Goal: Information Seeking & Learning: Learn about a topic

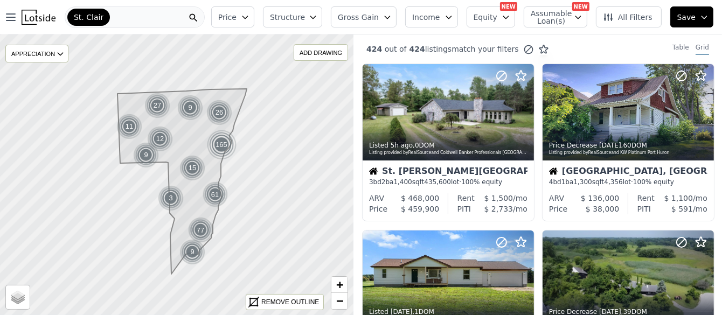
click at [508, 15] on icon "button" at bounding box center [506, 17] width 9 height 9
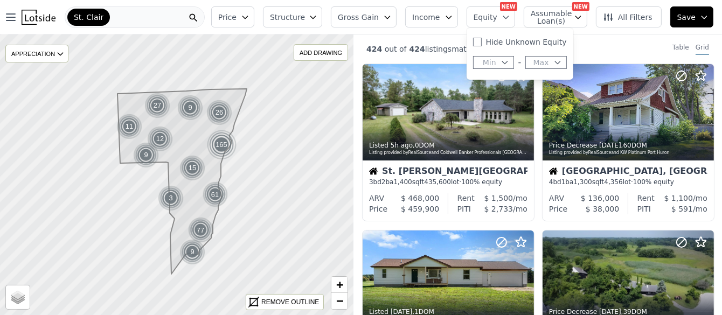
click at [583, 16] on icon "button" at bounding box center [578, 17] width 9 height 9
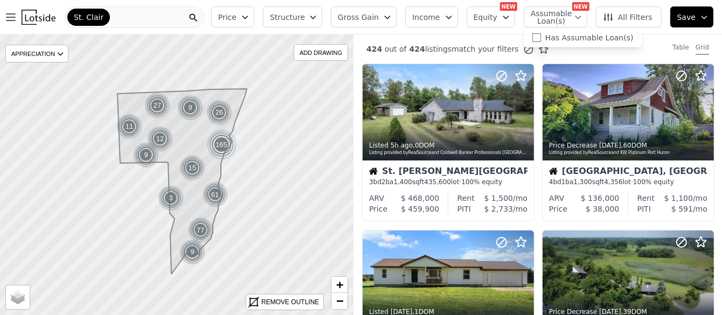
click at [583, 16] on icon "button" at bounding box center [578, 17] width 9 height 9
click at [626, 16] on span "All Filters" at bounding box center [628, 17] width 50 height 11
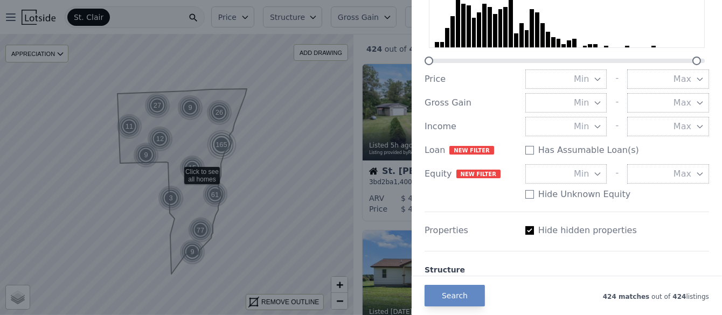
scroll to position [108, 0]
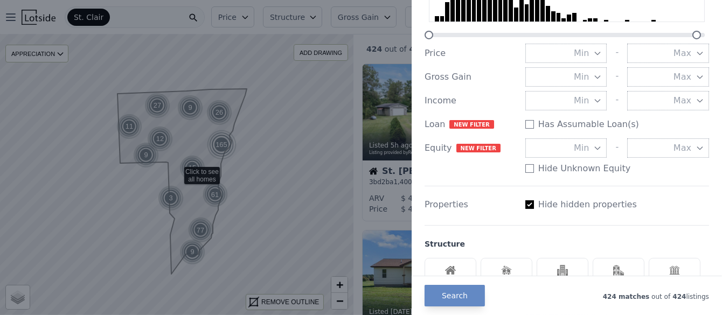
click at [696, 146] on icon "button" at bounding box center [700, 148] width 9 height 9
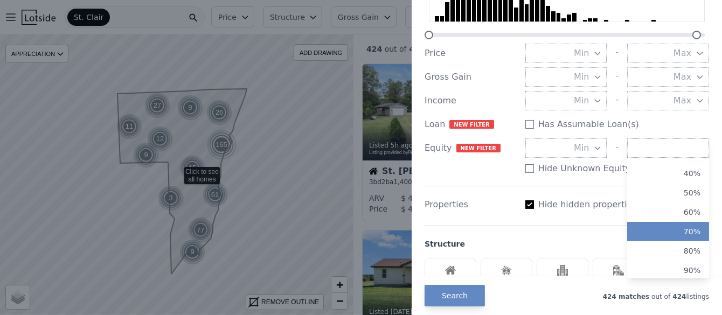
click at [672, 234] on button "70%" at bounding box center [668, 231] width 82 height 19
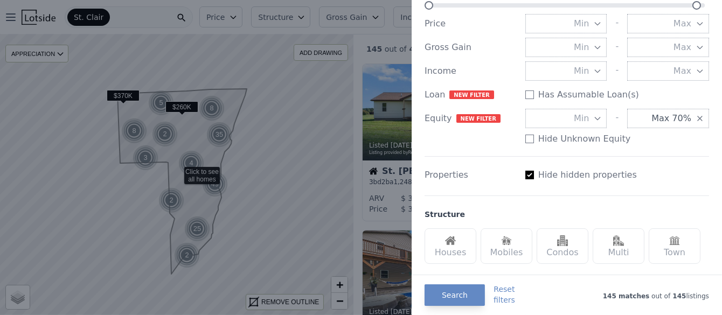
scroll to position [216, 0]
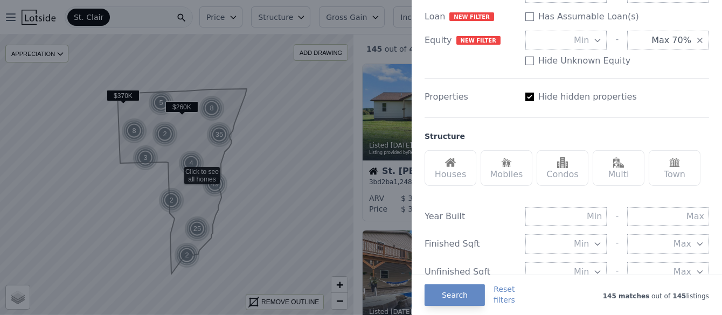
click at [444, 174] on div "Houses" at bounding box center [451, 168] width 52 height 36
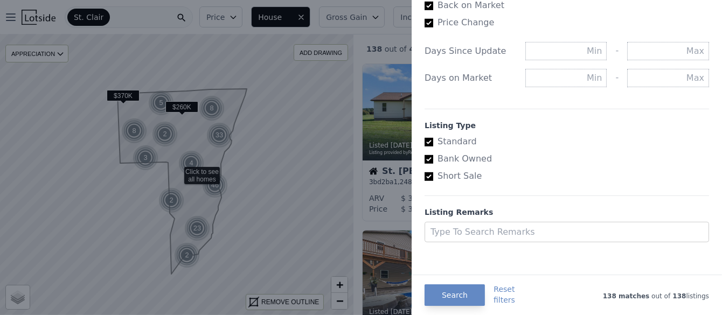
scroll to position [668, 0]
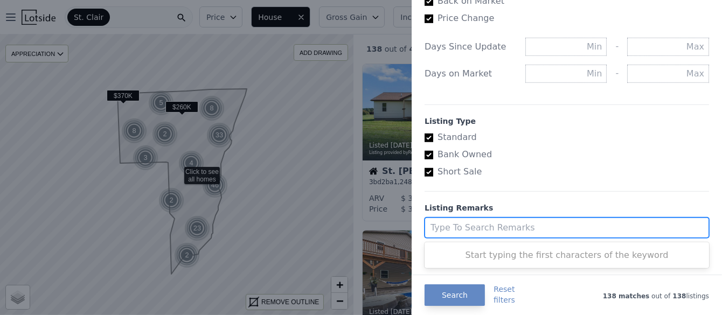
click at [486, 224] on div at bounding box center [557, 227] width 253 height 15
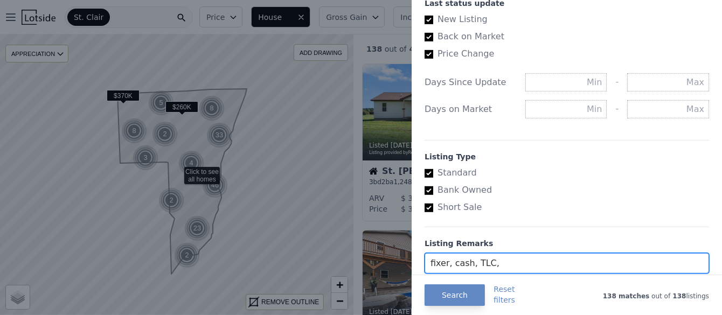
scroll to position [614, 0]
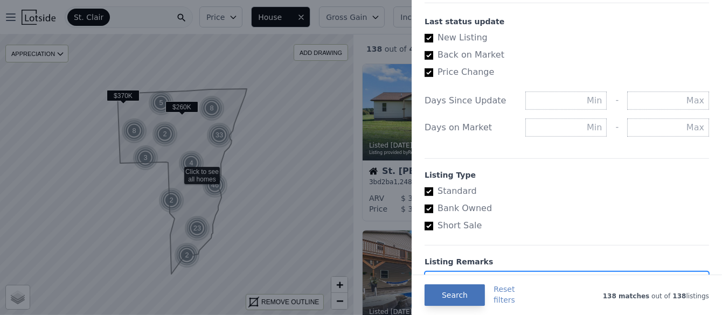
type input "fixer, cash, TLC,"
click at [468, 294] on button "Search" at bounding box center [455, 296] width 60 height 22
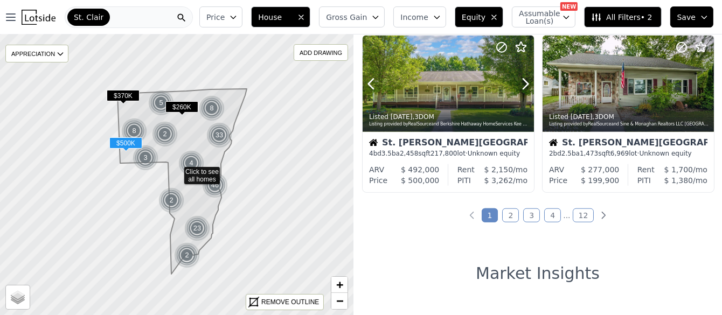
scroll to position [862, 0]
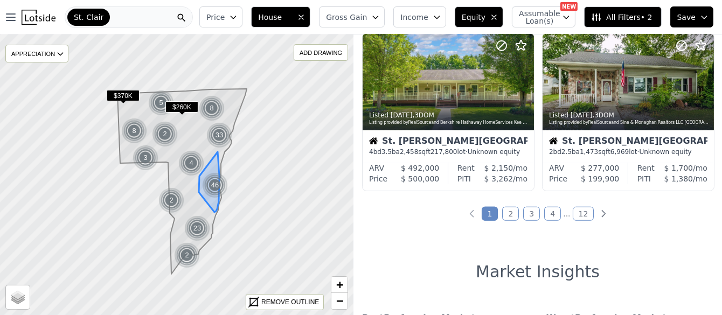
click at [217, 179] on div "46" at bounding box center [215, 185] width 26 height 26
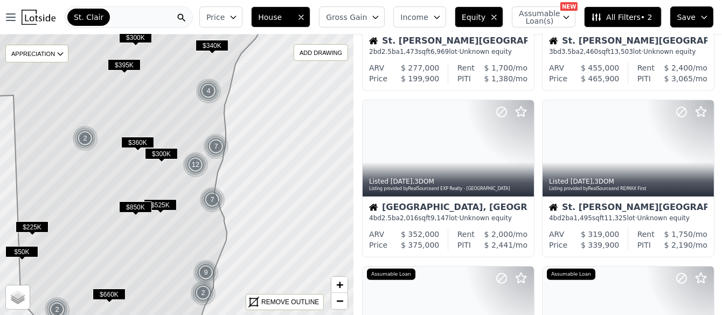
scroll to position [358, 0]
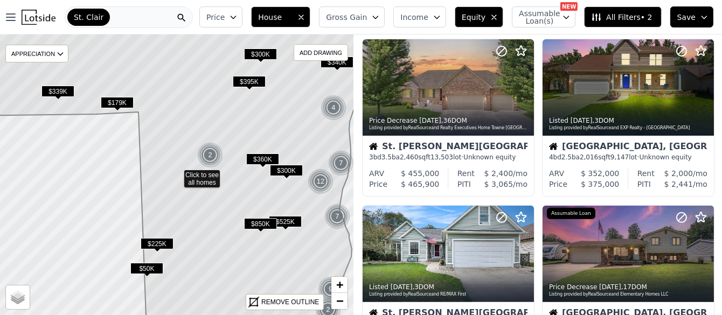
click at [111, 94] on icon at bounding box center [176, 174] width 426 height 339
click at [116, 101] on span "$179K" at bounding box center [117, 102] width 33 height 11
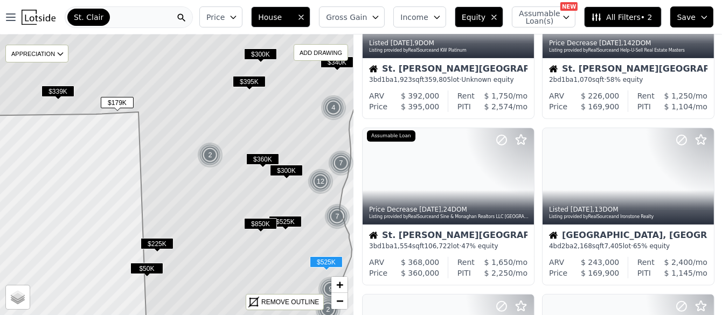
scroll to position [243, 0]
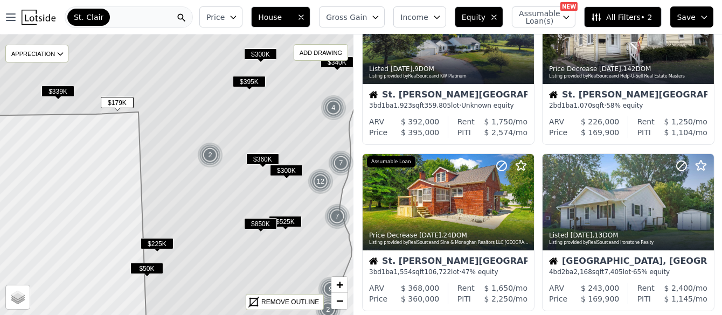
click at [303, 15] on icon "button" at bounding box center [301, 17] width 4 height 4
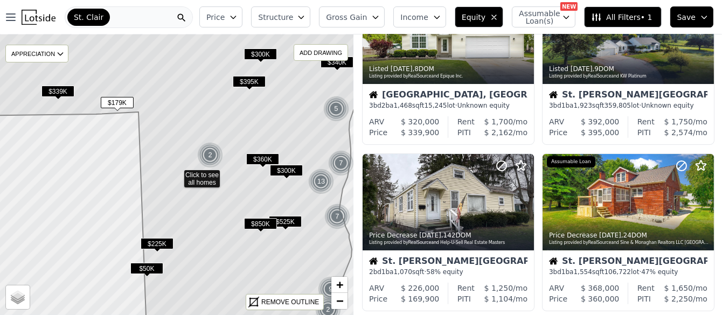
click at [499, 16] on icon "button" at bounding box center [494, 17] width 9 height 9
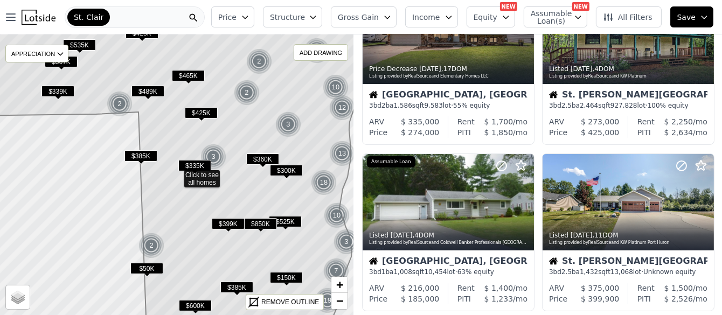
click at [144, 11] on div "St. Clair" at bounding box center [135, 17] width 140 height 22
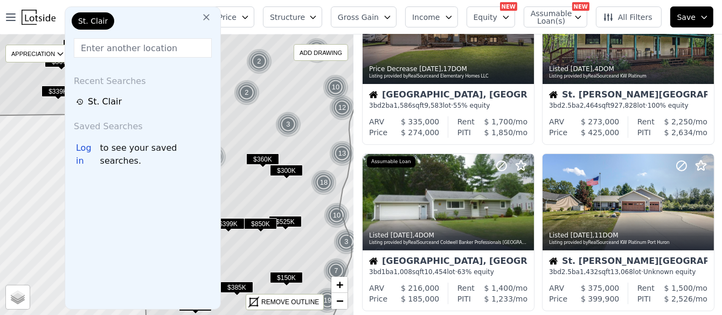
click at [201, 16] on icon at bounding box center [206, 17] width 11 height 11
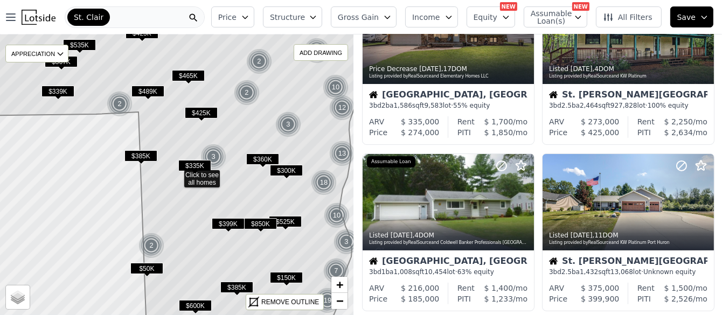
click at [135, 16] on div "St. Clair" at bounding box center [135, 17] width 140 height 22
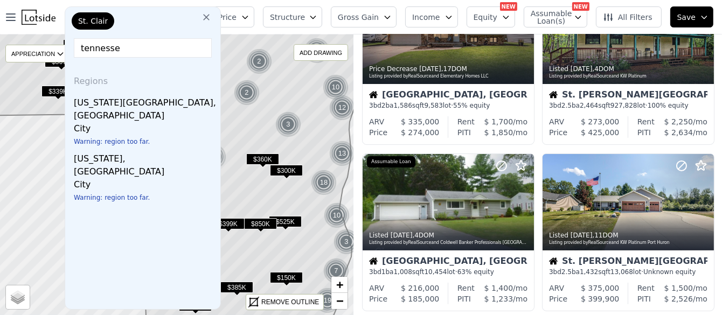
type input "tennesse"
click at [203, 17] on icon at bounding box center [206, 17] width 11 height 11
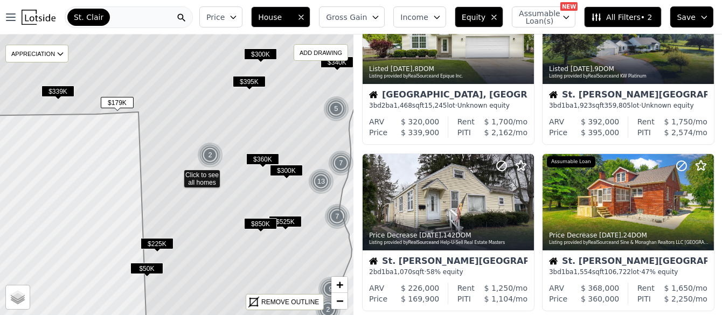
scroll to position [782, 0]
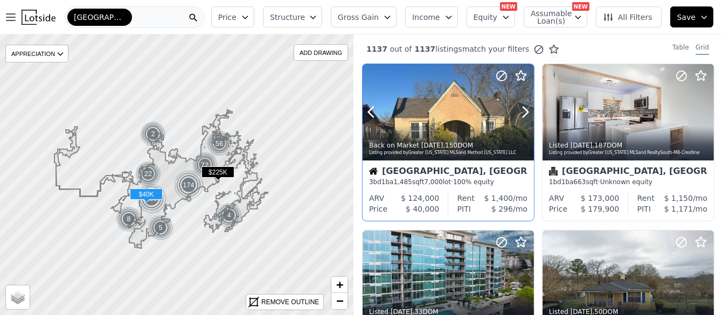
click at [448, 130] on div at bounding box center [448, 135] width 171 height 19
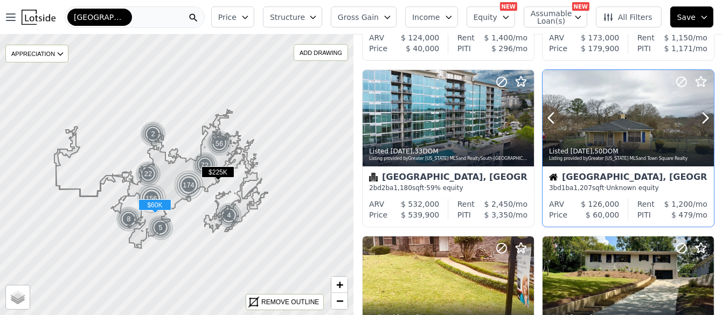
scroll to position [162, 0]
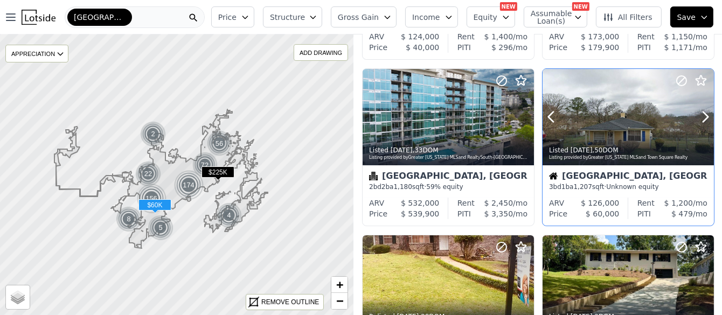
click at [636, 142] on div "Listed [DATE] , 50 DOM Listing provided by Greater [US_STATE] MLS and Town Squa…" at bounding box center [628, 153] width 171 height 26
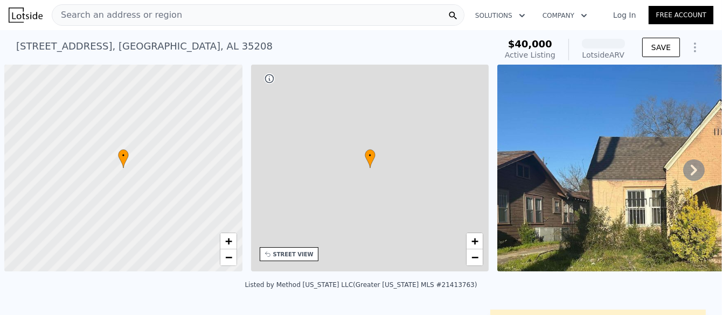
scroll to position [0, 4]
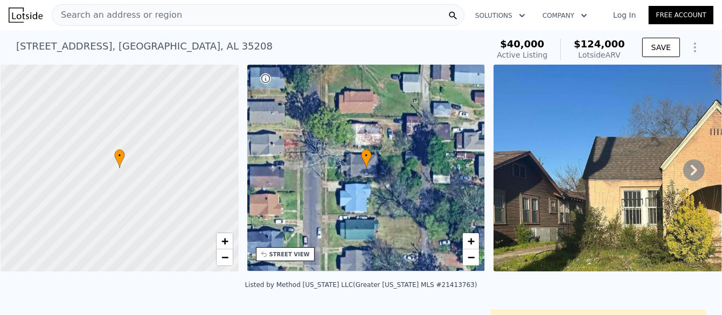
click at [688, 169] on icon at bounding box center [694, 171] width 22 height 22
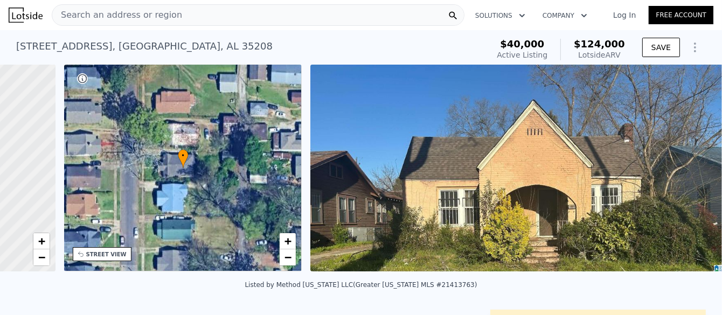
scroll to position [0, 251]
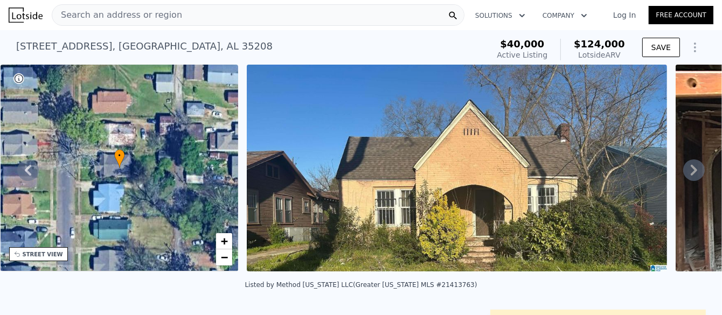
click at [688, 169] on icon at bounding box center [694, 171] width 22 height 22
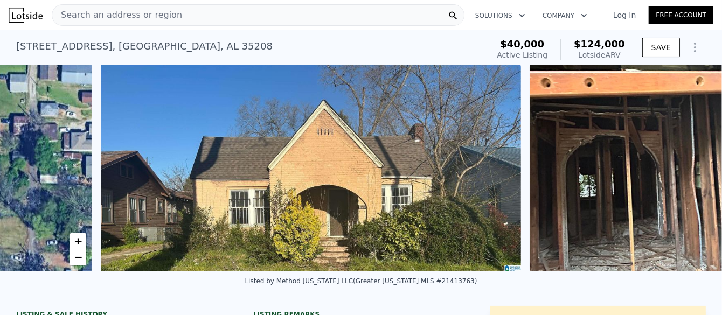
scroll to position [0, 493]
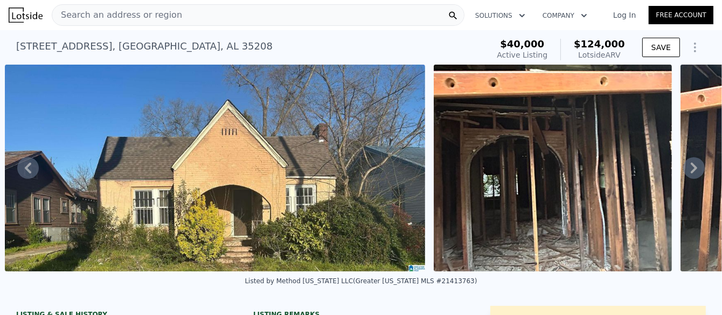
click at [688, 169] on icon at bounding box center [694, 168] width 22 height 22
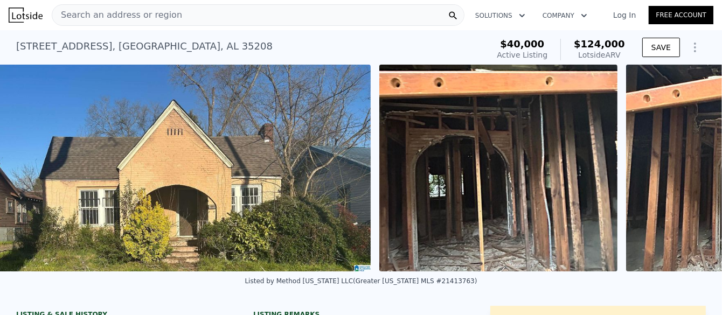
scroll to position [0, 701]
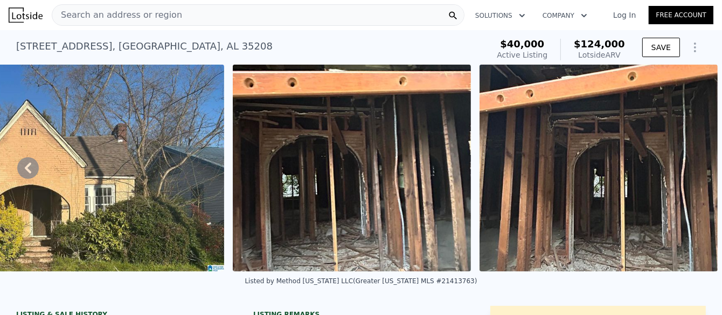
click at [688, 170] on img at bounding box center [599, 168] width 238 height 207
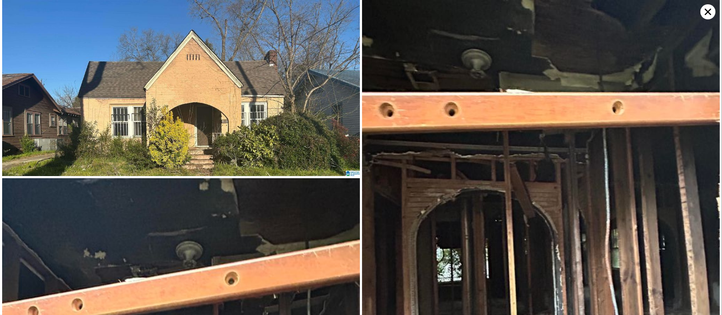
scroll to position [176, 0]
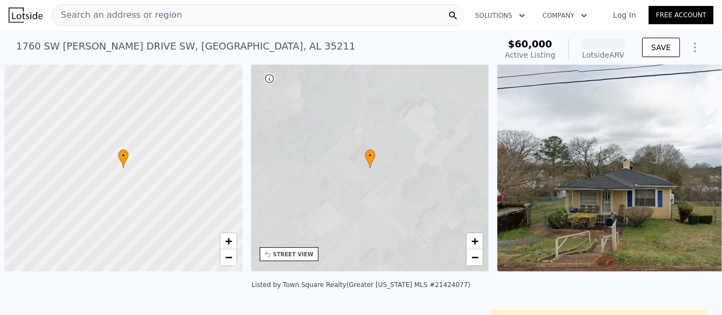
scroll to position [0, 4]
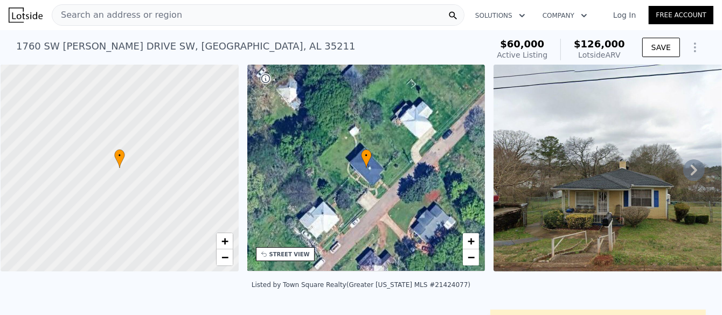
click at [691, 171] on icon at bounding box center [694, 170] width 6 height 11
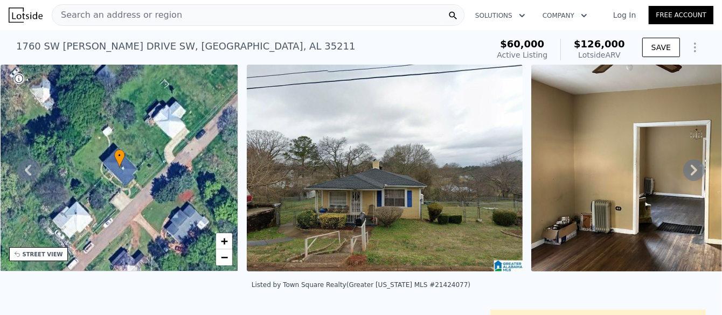
click at [691, 172] on icon at bounding box center [694, 170] width 6 height 11
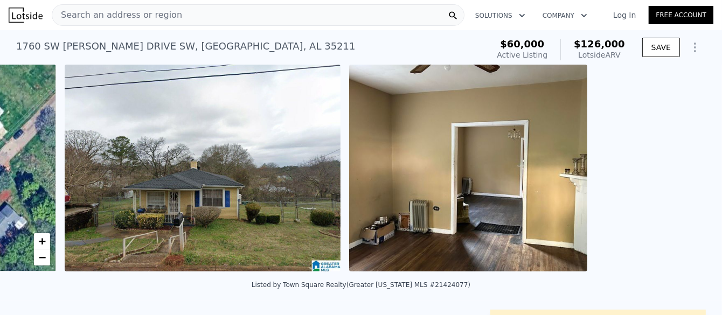
scroll to position [0, 493]
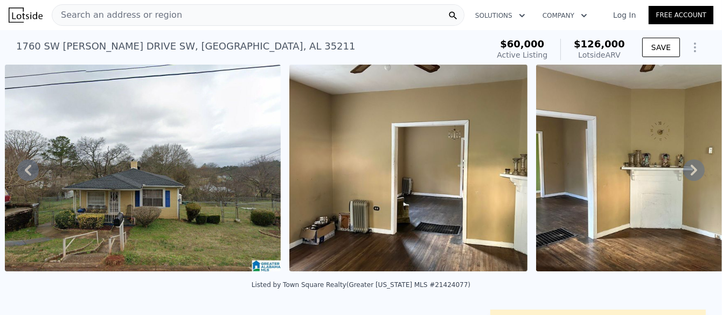
click at [691, 172] on icon at bounding box center [694, 170] width 6 height 11
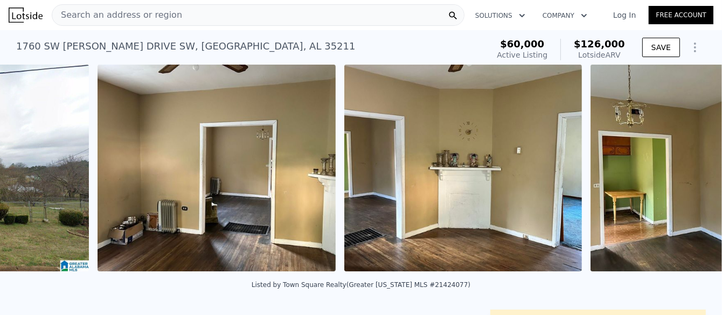
scroll to position [0, 778]
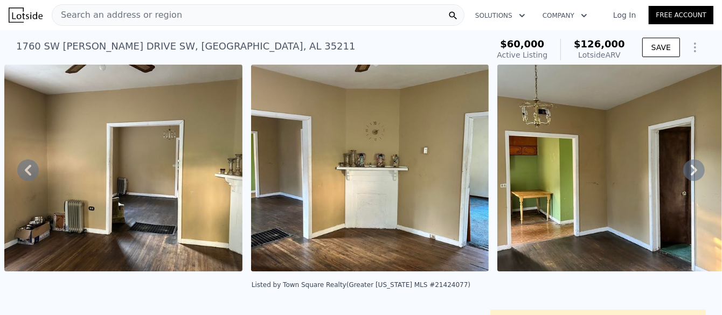
click at [691, 172] on icon at bounding box center [694, 170] width 6 height 11
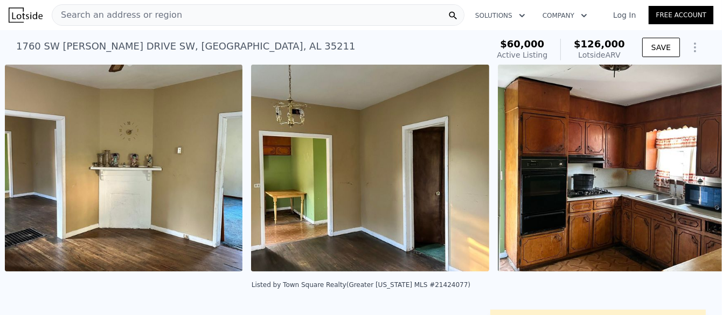
scroll to position [0, 1024]
click at [691, 172] on icon at bounding box center [694, 170] width 6 height 11
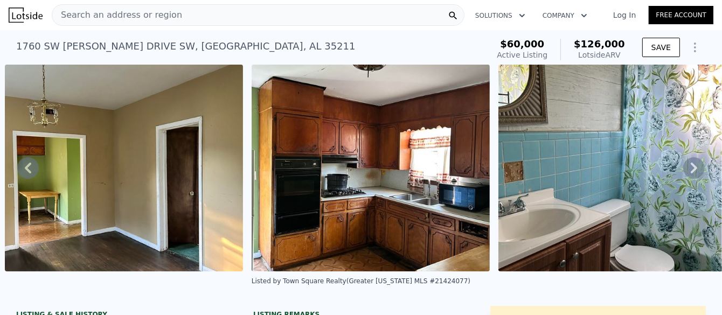
click at [691, 172] on icon at bounding box center [694, 168] width 6 height 11
